Goal: Find contact information

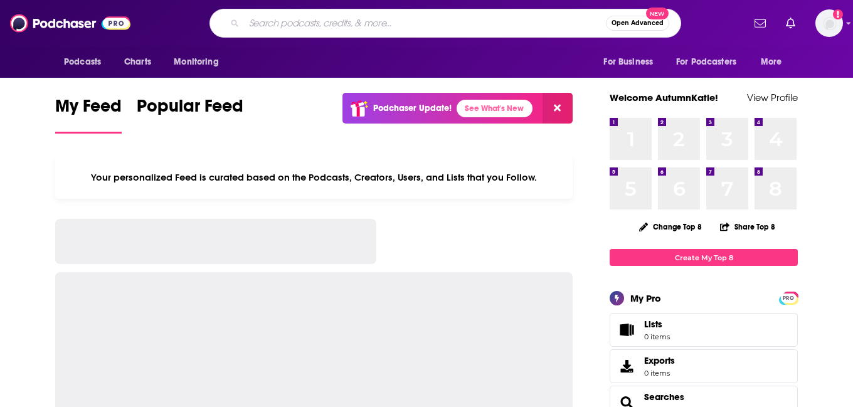
click at [363, 22] on input "Search podcasts, credits, & more..." at bounding box center [425, 23] width 362 height 20
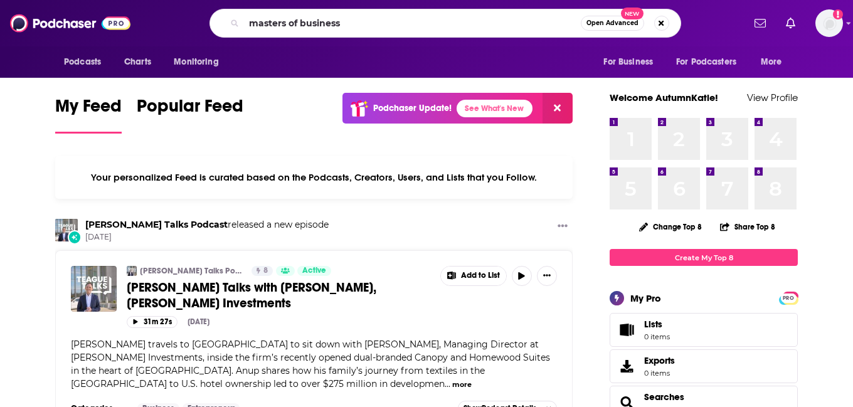
type input "masters of business"
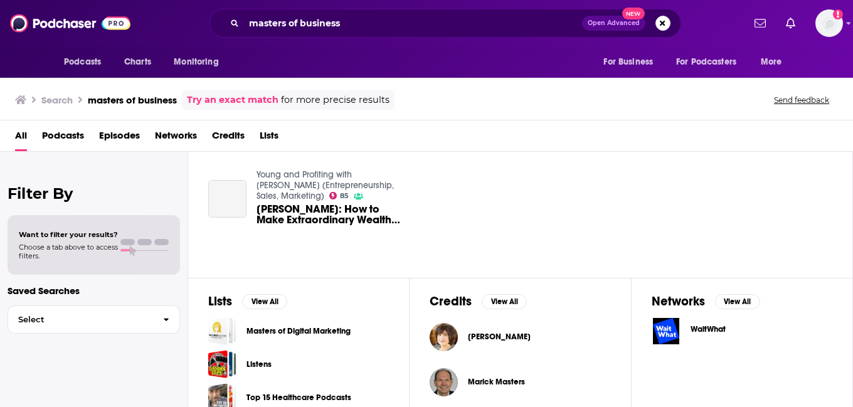
scroll to position [264, 0]
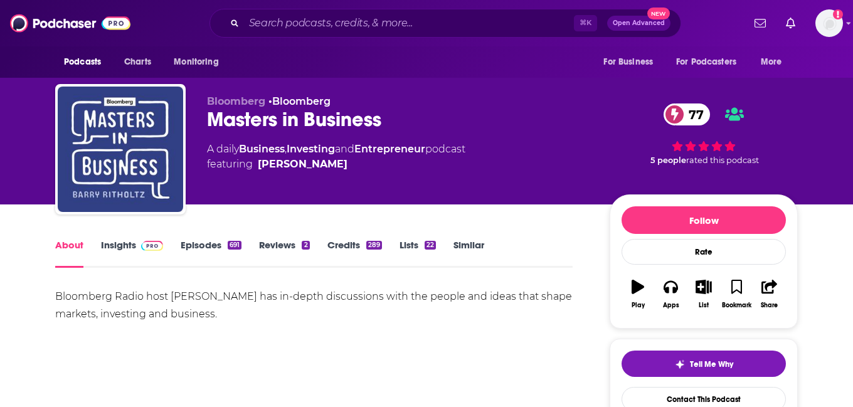
click at [139, 240] on span at bounding box center [149, 245] width 27 height 12
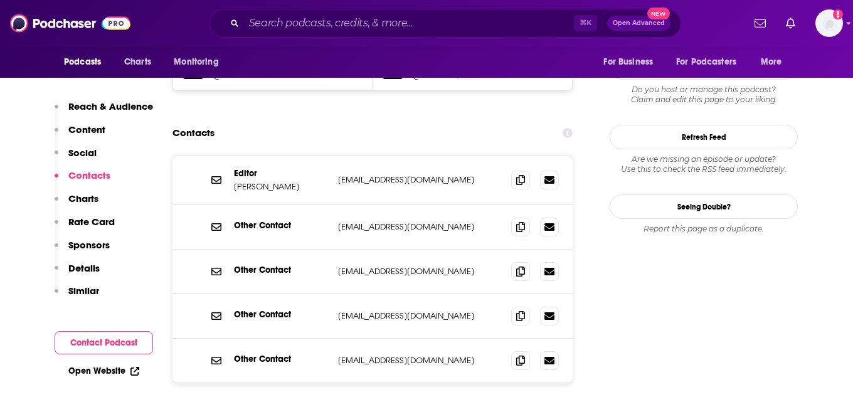
scroll to position [1152, 0]
click at [397, 173] on p "[EMAIL_ADDRESS][DOMAIN_NAME]" at bounding box center [419, 178] width 163 height 11
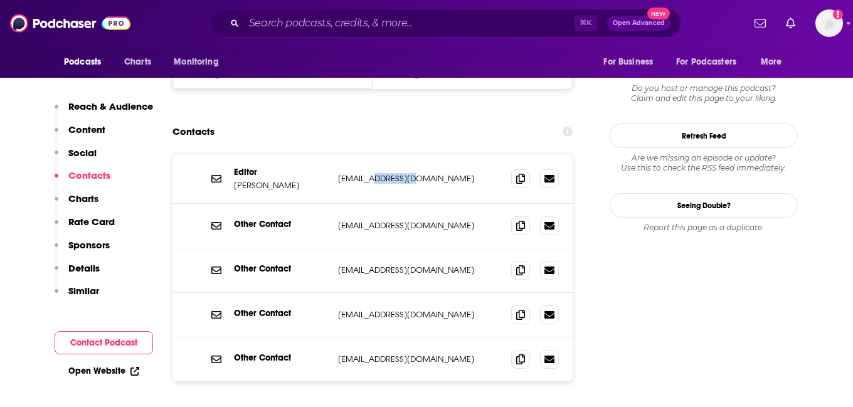
click at [397, 173] on p "[EMAIL_ADDRESS][DOMAIN_NAME]" at bounding box center [419, 178] width 163 height 11
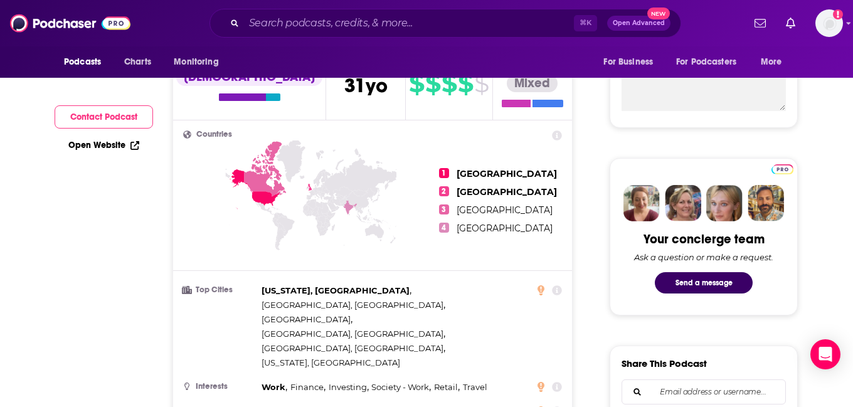
scroll to position [0, 0]
